Goal: Information Seeking & Learning: Learn about a topic

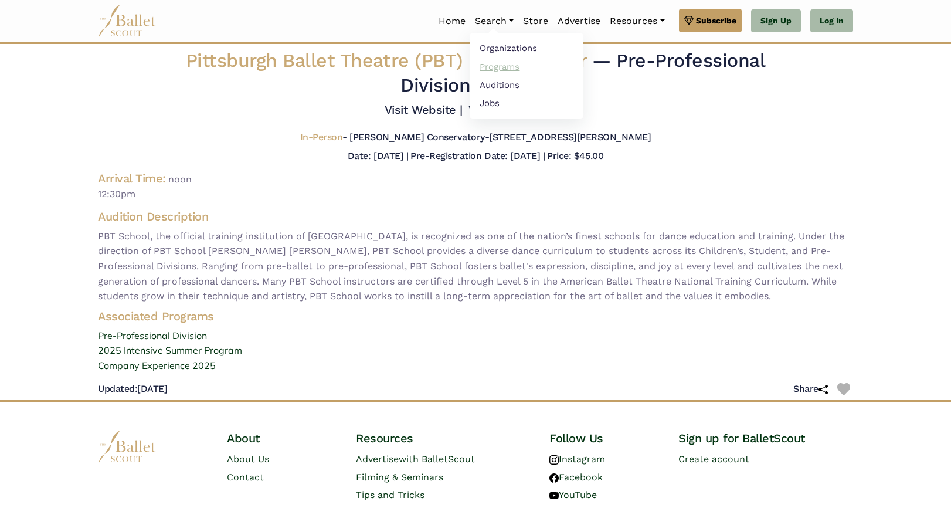
click at [495, 64] on link "Programs" at bounding box center [526, 66] width 113 height 18
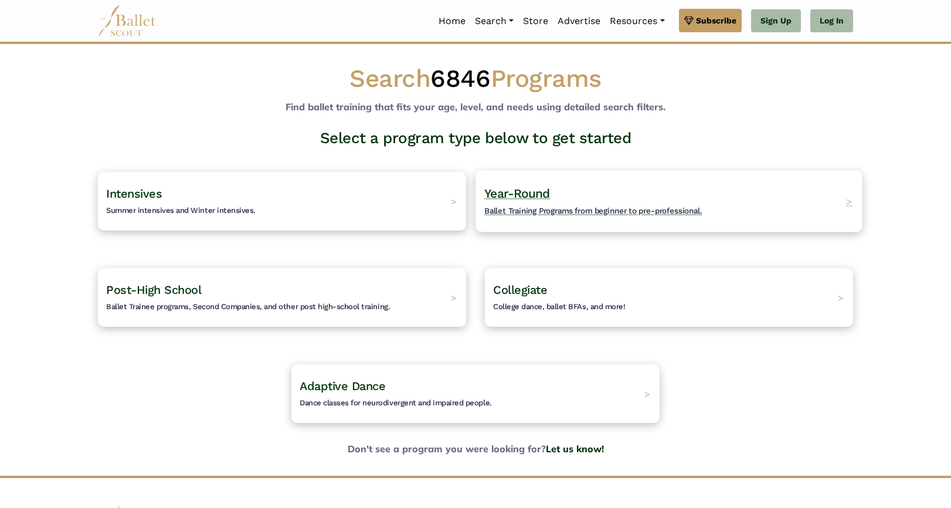
click at [569, 201] on h4 "Year-Round Ballet Training Programs from beginner to pre-professional." at bounding box center [592, 201] width 217 height 32
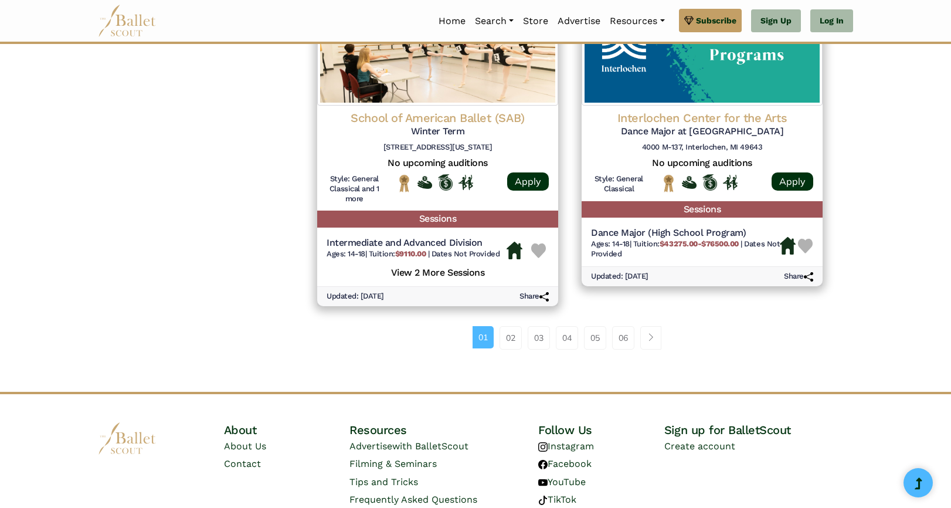
scroll to position [1547, 0]
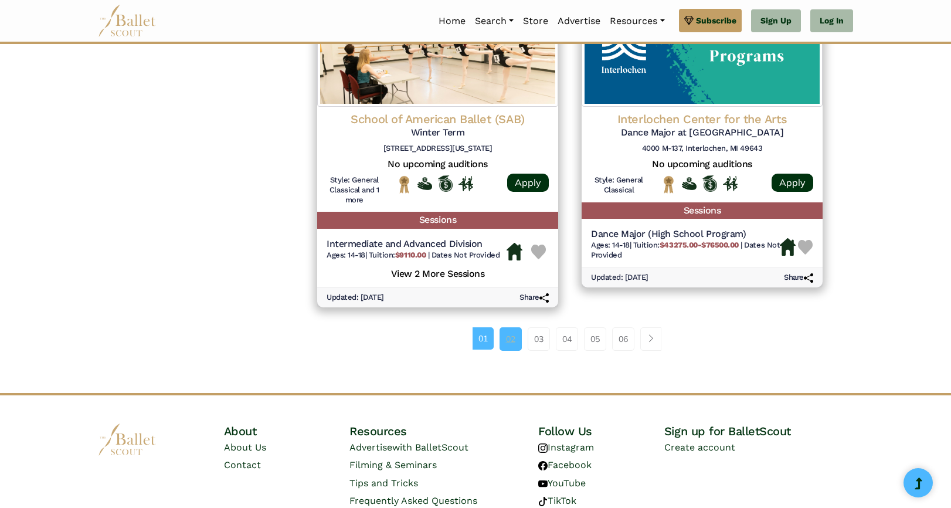
click at [510, 345] on link "02" at bounding box center [510, 338] width 22 height 23
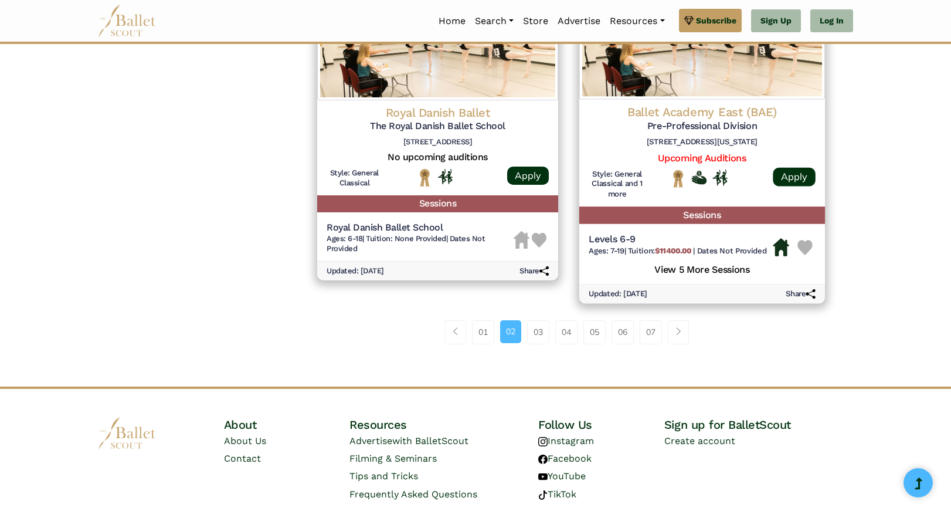
scroll to position [1604, 0]
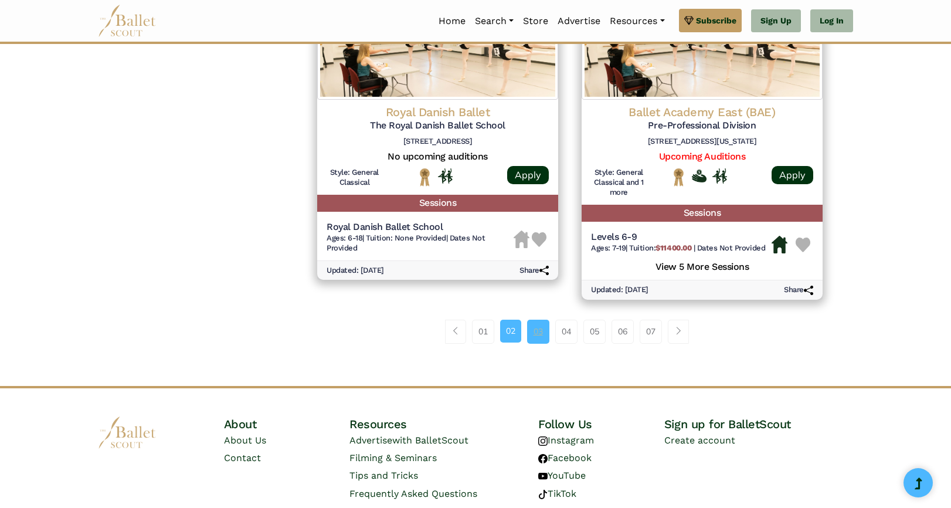
click at [540, 330] on link "03" at bounding box center [538, 330] width 22 height 23
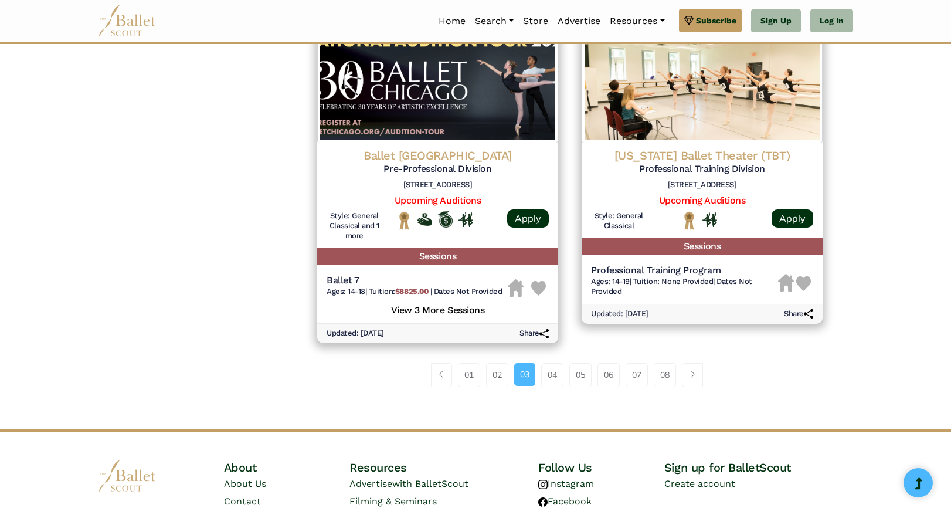
scroll to position [1590, 0]
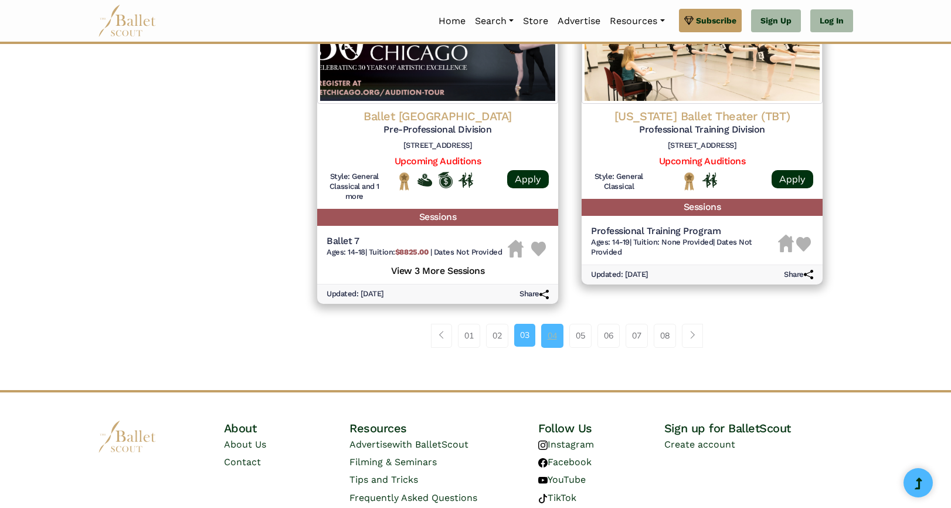
click at [553, 336] on link "04" at bounding box center [552, 335] width 22 height 23
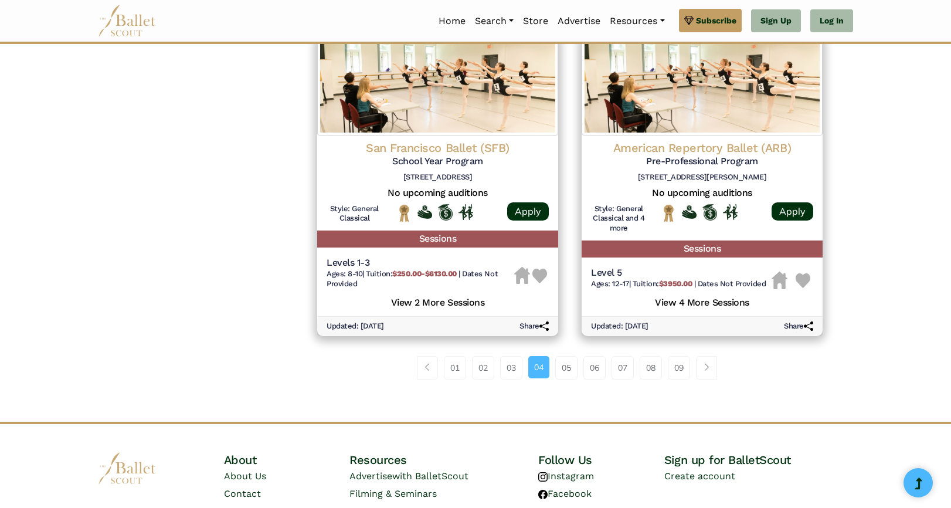
scroll to position [1541, 0]
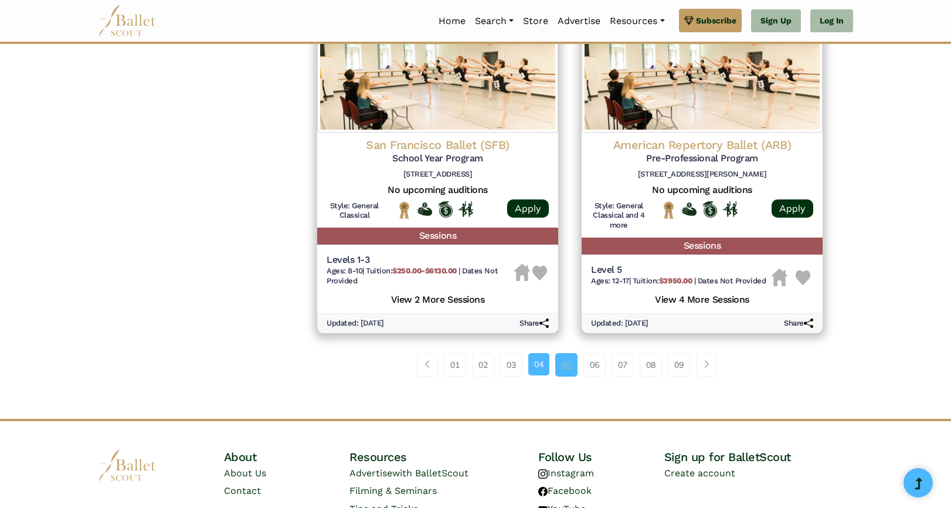
click at [560, 369] on link "05" at bounding box center [566, 364] width 22 height 23
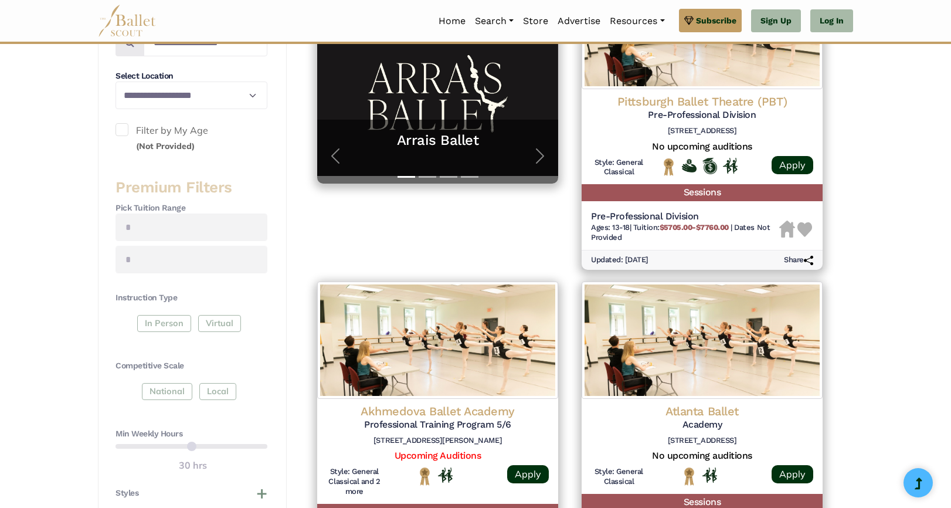
scroll to position [305, 0]
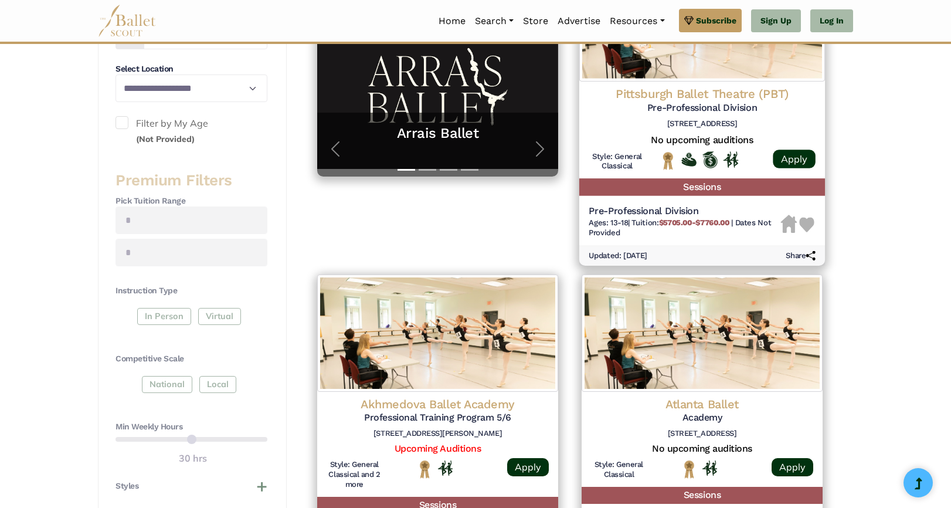
click at [683, 116] on div "Pittsburgh Ballet Theatre (PBT) Pre-Professional Division [STREET_ADDRESS]" at bounding box center [701, 109] width 227 height 47
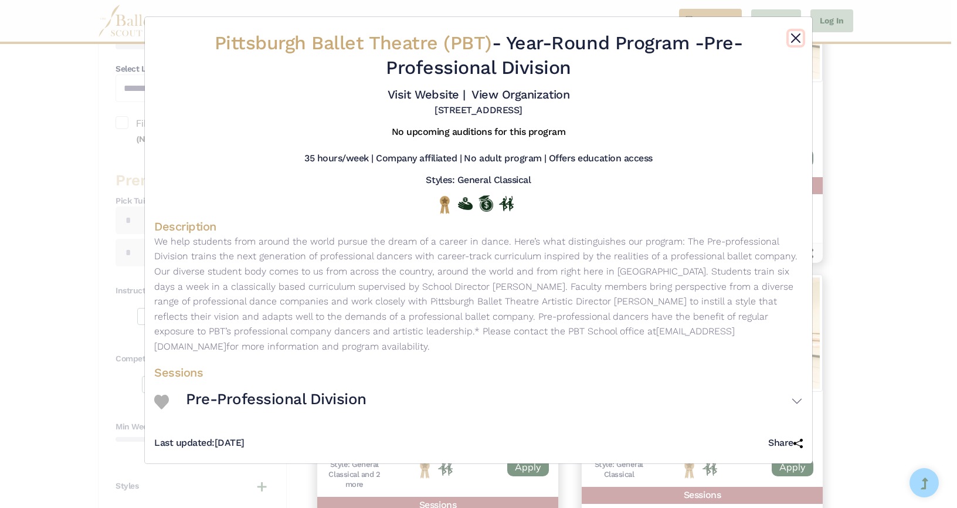
click at [795, 38] on button "Close" at bounding box center [795, 38] width 14 height 14
